Goal: Information Seeking & Learning: Learn about a topic

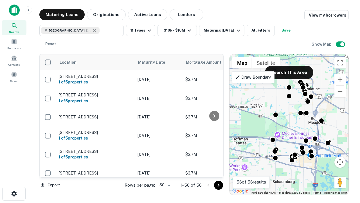
click at [340, 80] on button "Zoom in" at bounding box center [339, 79] width 11 height 11
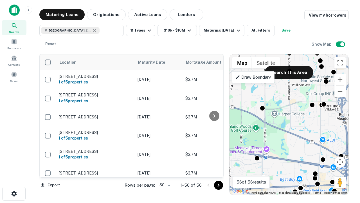
click at [340, 80] on button "Zoom in" at bounding box center [339, 79] width 11 height 11
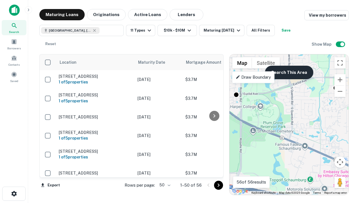
click at [289, 72] on button "Search This Area" at bounding box center [289, 73] width 48 height 14
